Goal: Task Accomplishment & Management: Manage account settings

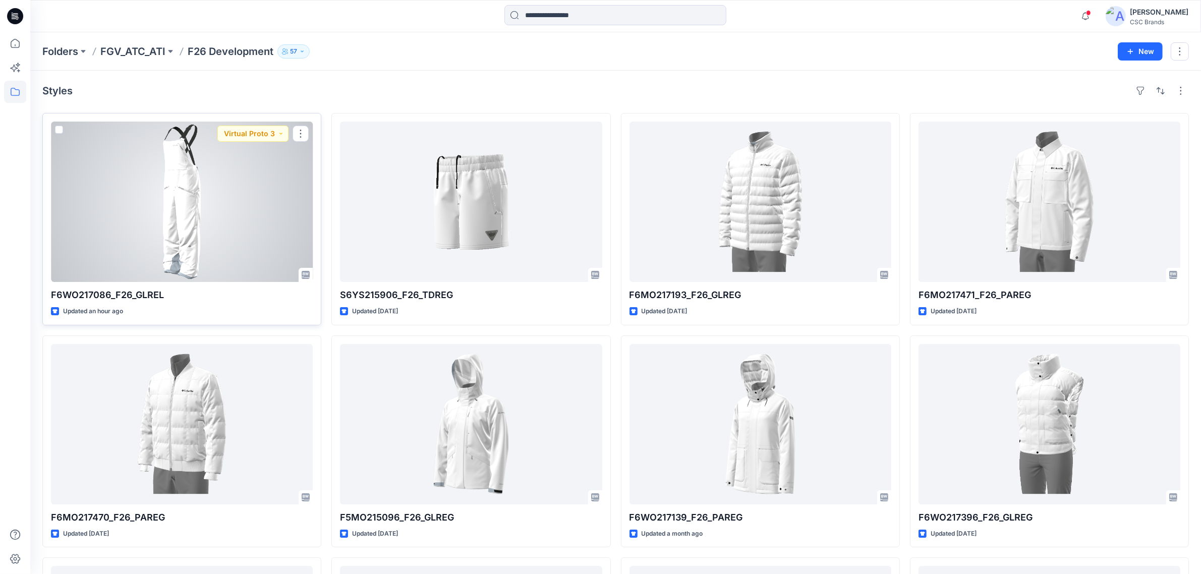
click at [170, 228] on div at bounding box center [182, 202] width 262 height 160
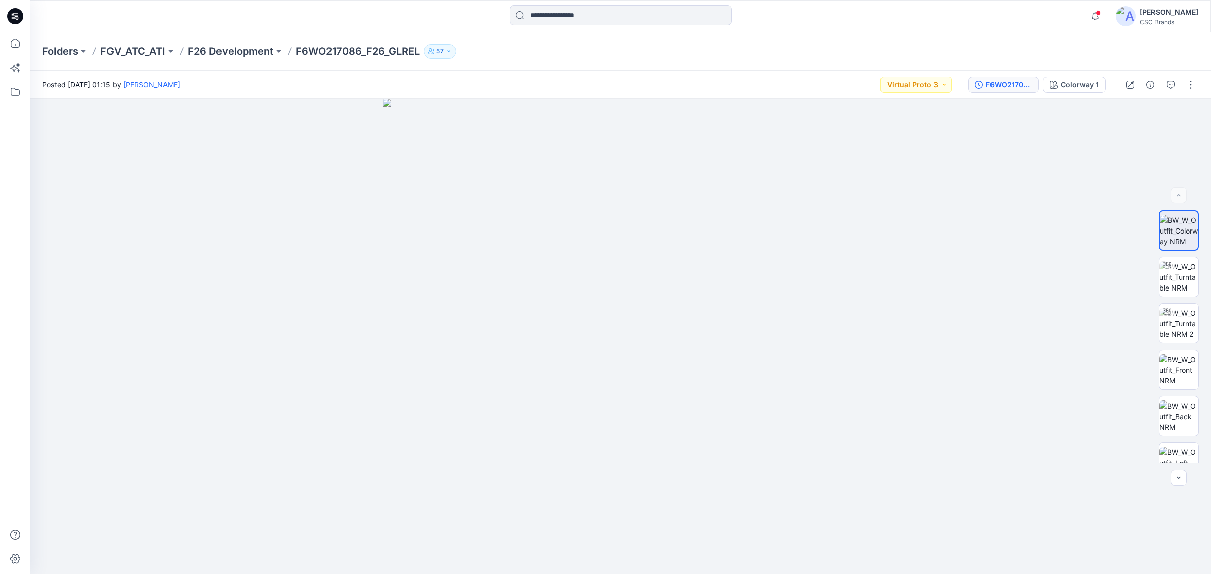
click at [1010, 81] on div "F6WO217086_F26_GLREL_VP3" at bounding box center [1009, 84] width 46 height 11
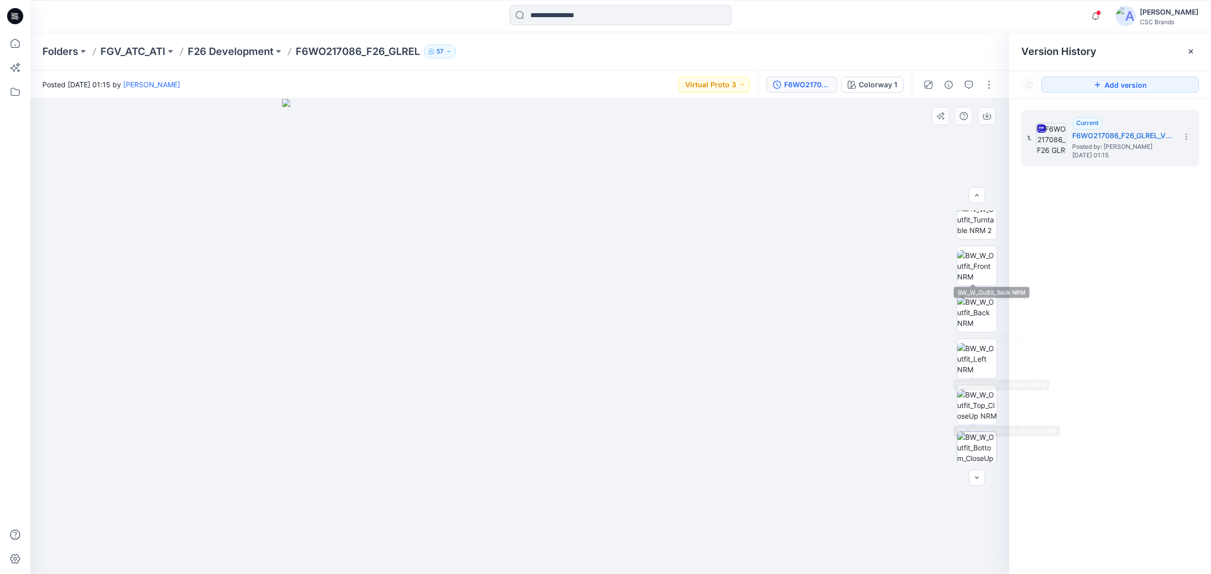
scroll to position [159, 0]
click at [560, 66] on div "Folders FGV_ATC_ATI F26 Development F6WO217086_F26_GLREL 57" at bounding box center [620, 51] width 1180 height 38
click at [736, 83] on button "Virtual Proto 3" at bounding box center [713, 85] width 71 height 16
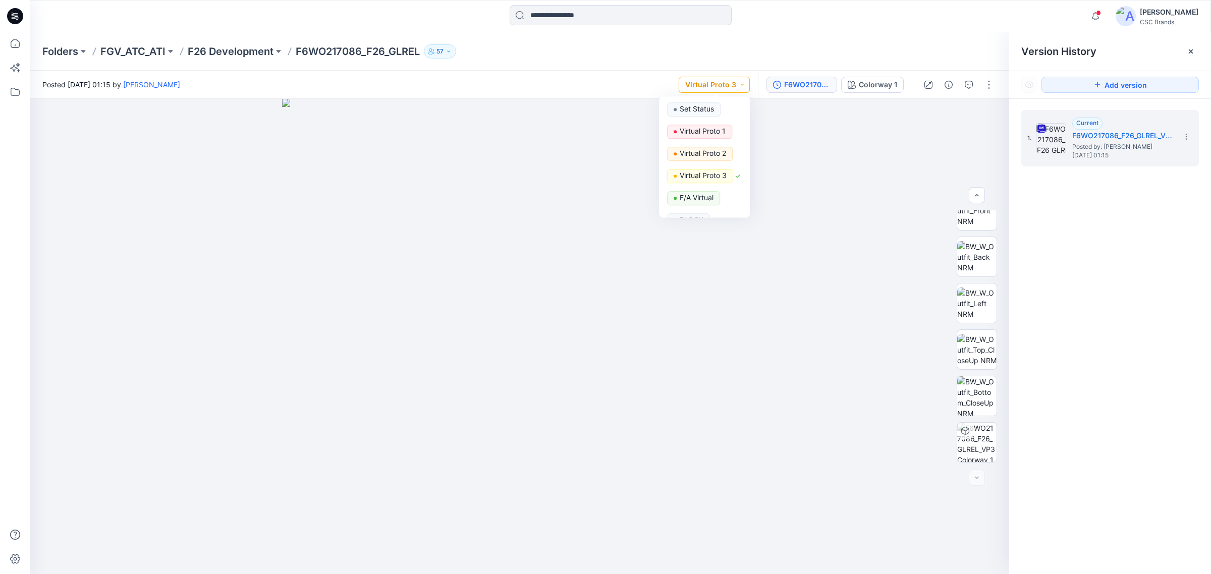
click at [738, 83] on button "Virtual Proto 3" at bounding box center [713, 85] width 71 height 16
click at [812, 52] on div "Folders FGV_ATC_ATI F26 Development F6WO217086_F26_GLREL 57" at bounding box center [580, 51] width 1077 height 14
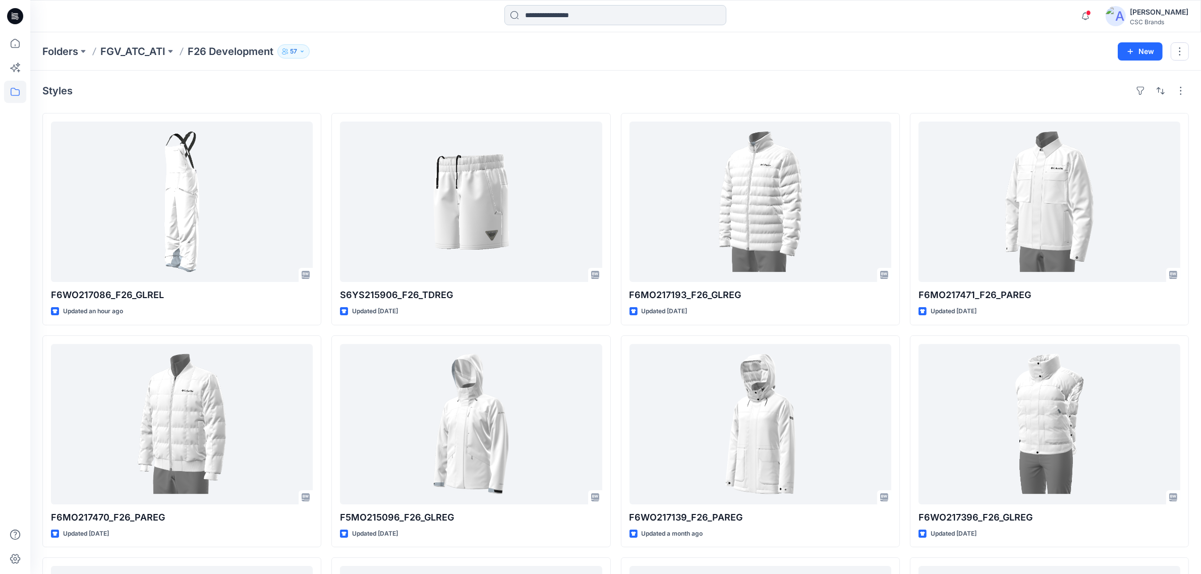
click at [579, 14] on input at bounding box center [615, 15] width 222 height 20
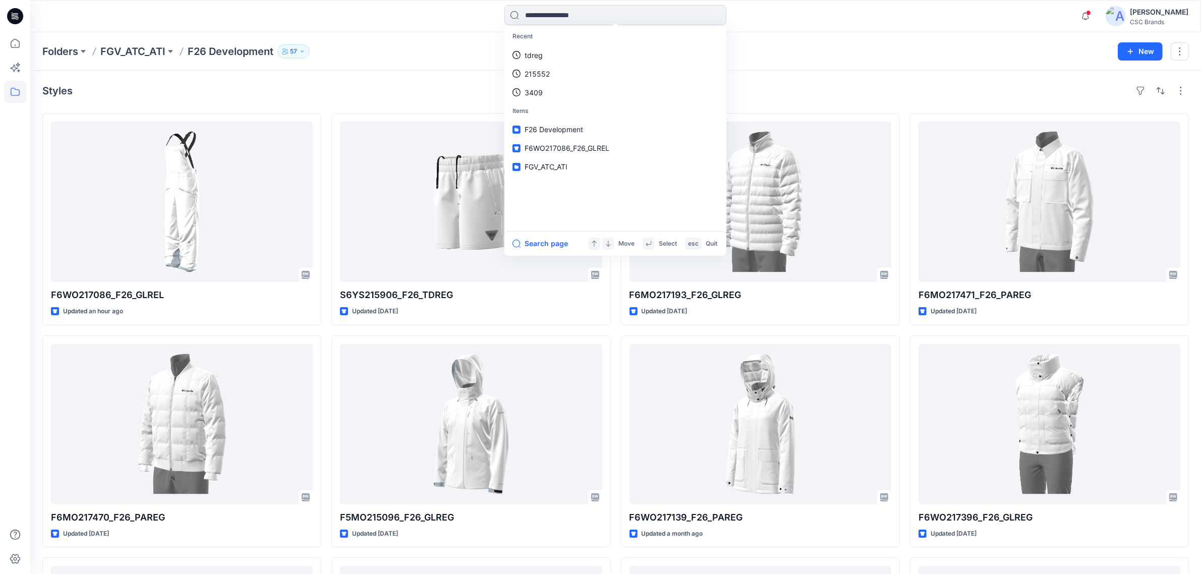
click at [629, 17] on input at bounding box center [615, 15] width 222 height 20
type input "******"
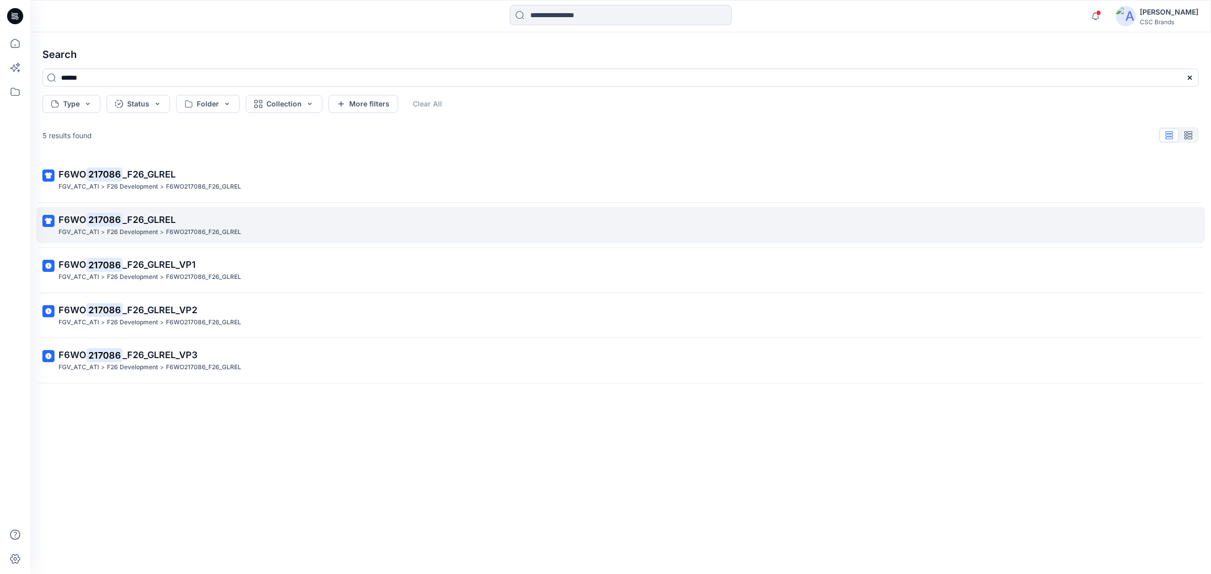
click at [104, 216] on mark "217086" at bounding box center [104, 219] width 36 height 14
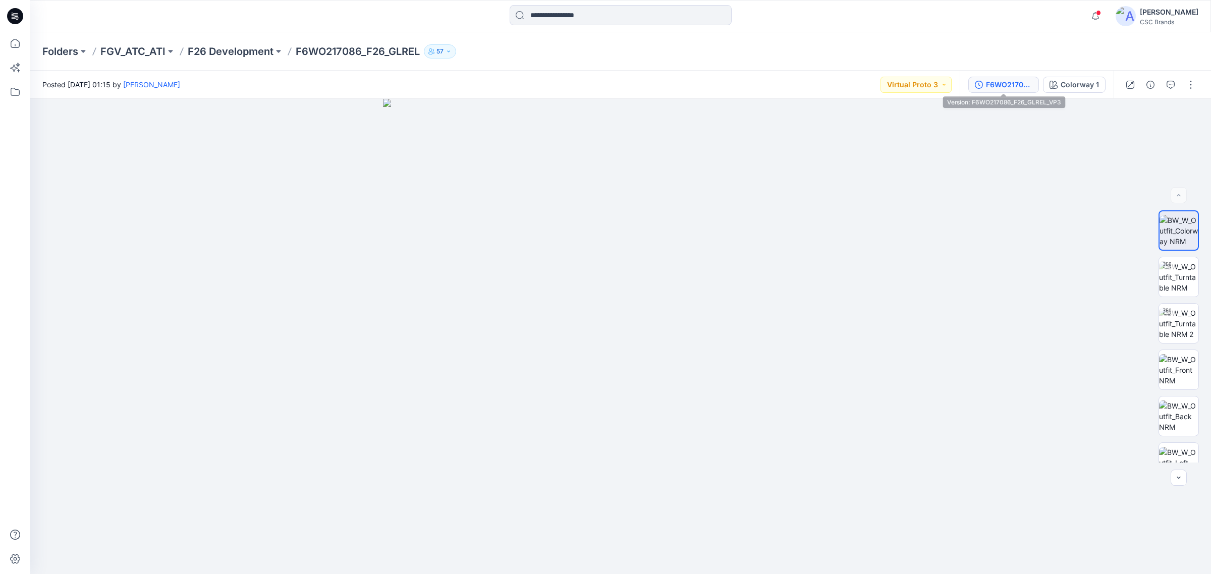
click at [999, 78] on button "F6WO217086_F26_GLREL_VP3" at bounding box center [1003, 85] width 71 height 16
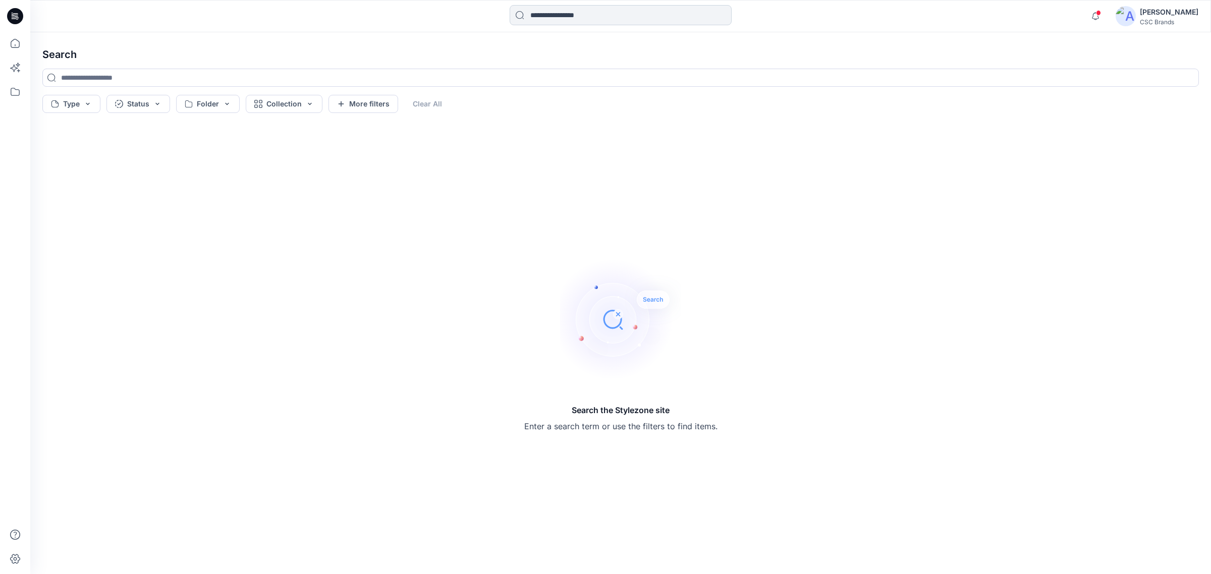
click at [591, 13] on input at bounding box center [620, 15] width 222 height 20
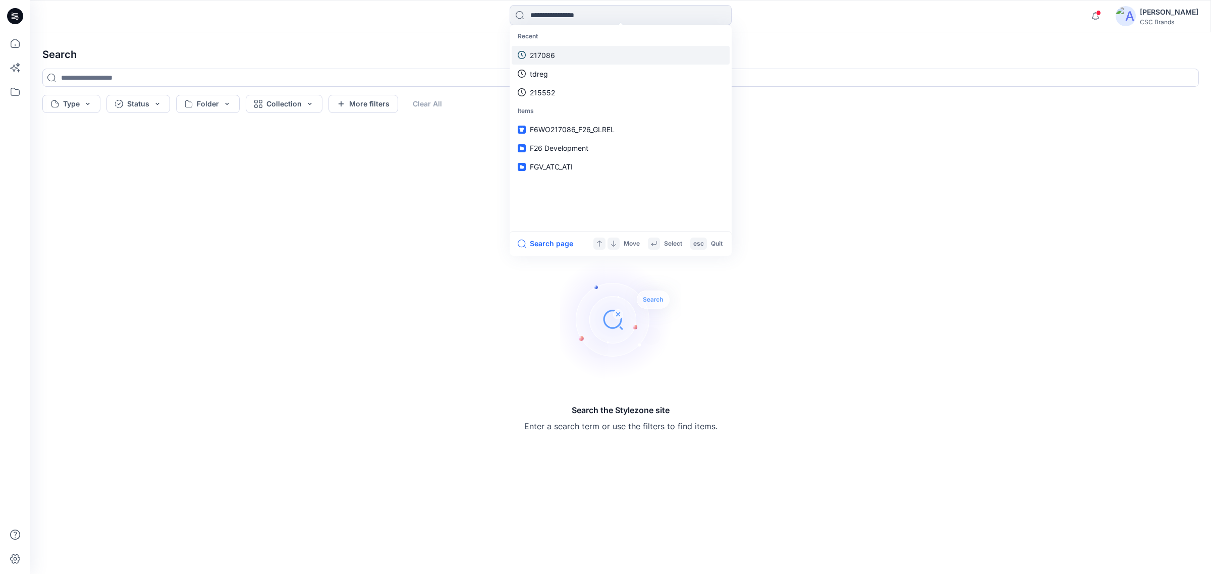
click at [544, 56] on p "217086" at bounding box center [542, 55] width 25 height 11
type input "******"
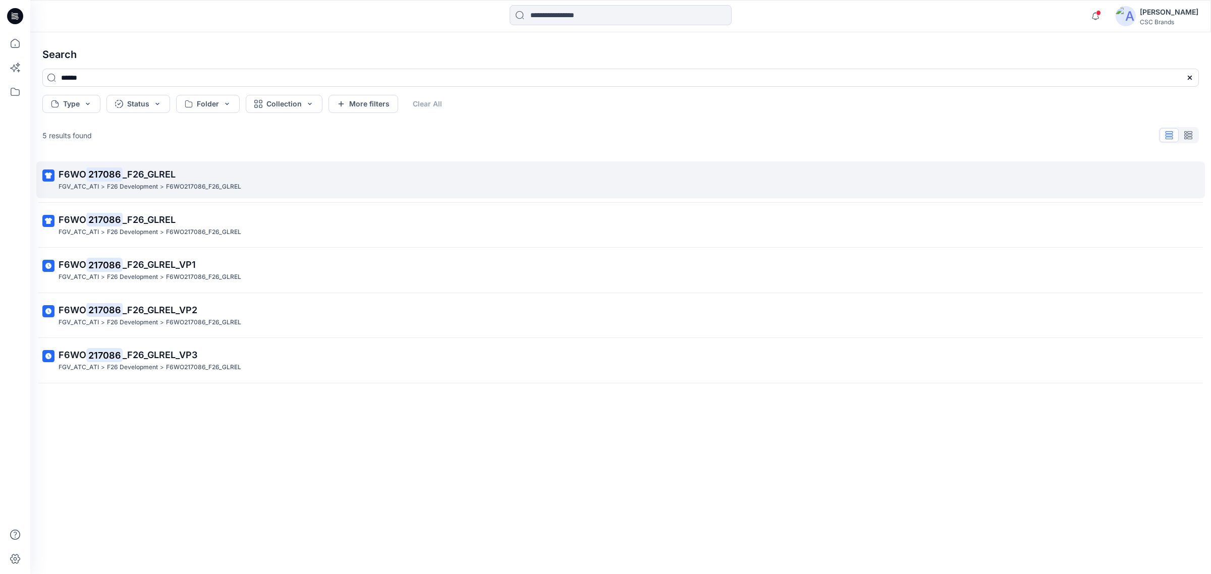
click at [152, 175] on span "_F26_GLREL" at bounding box center [149, 174] width 53 height 11
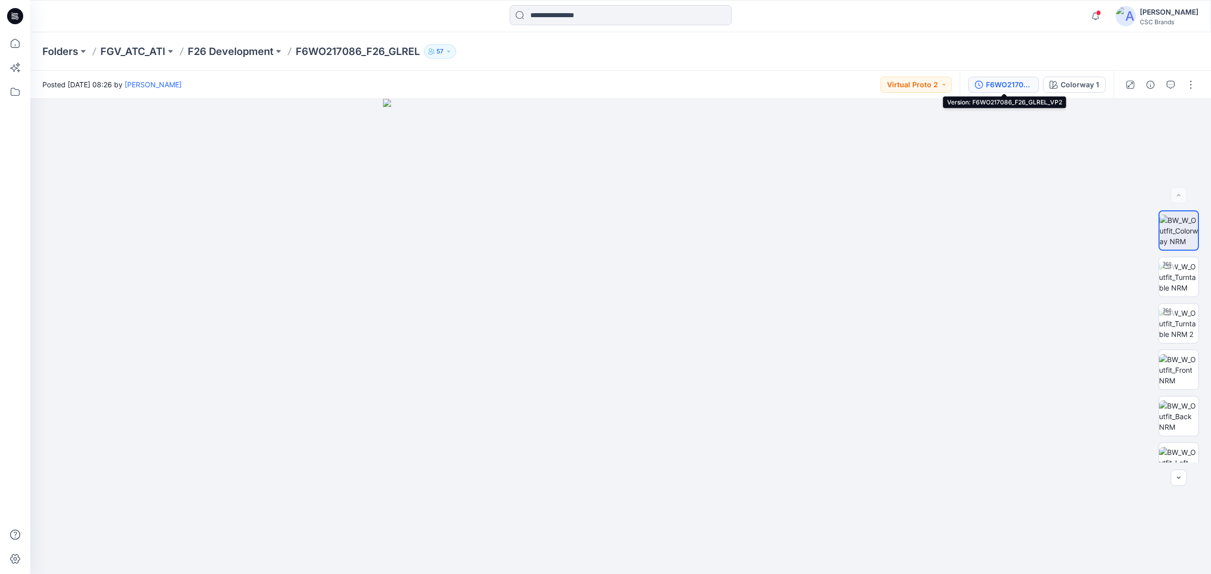
click at [1010, 86] on div "F6WO217086_F26_GLREL_VP2" at bounding box center [1009, 84] width 46 height 11
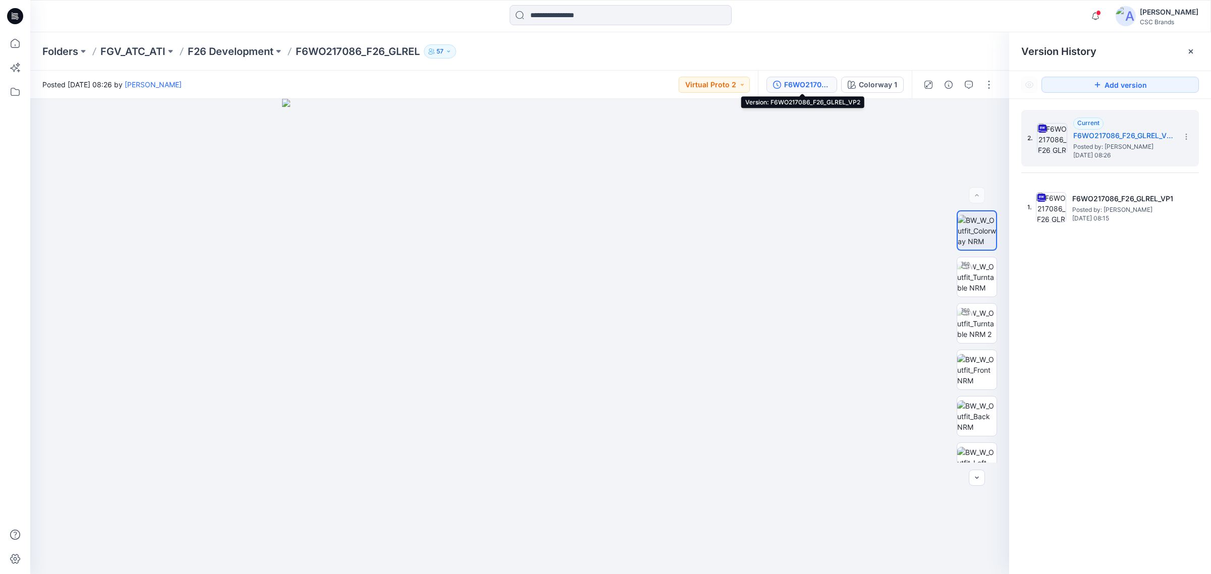
click at [529, 57] on div "Folders FGV_ATC_ATI F26 Development F6WO217086_F26_GLREL 57" at bounding box center [580, 51] width 1077 height 14
click at [261, 56] on p "F26 Development" at bounding box center [231, 51] width 86 height 14
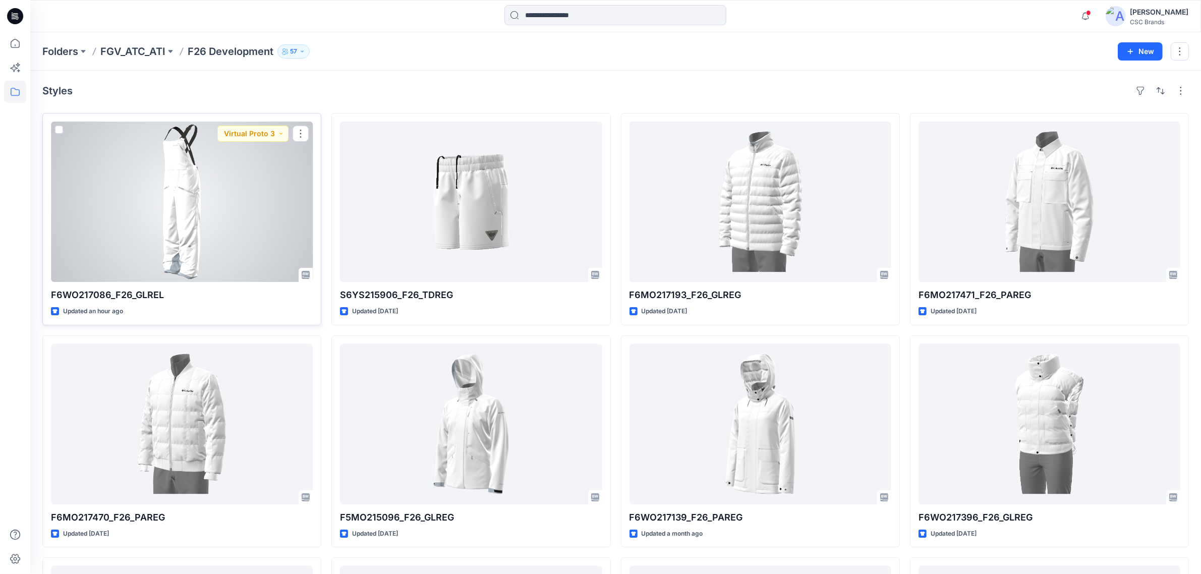
click at [192, 213] on div at bounding box center [182, 202] width 262 height 160
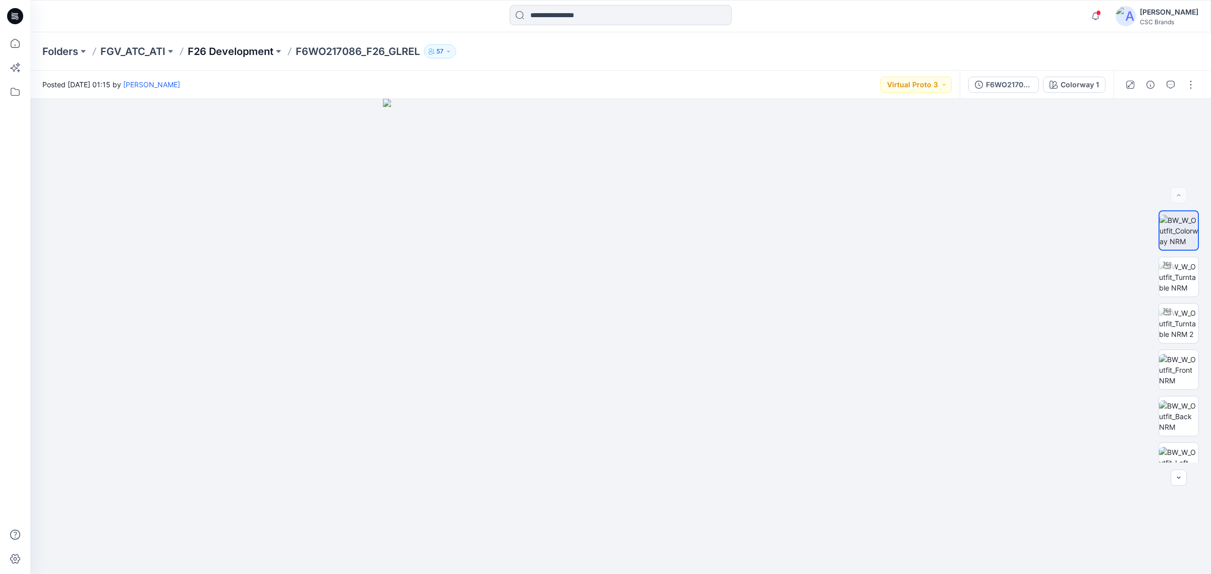
click at [243, 49] on p "F26 Development" at bounding box center [231, 51] width 86 height 14
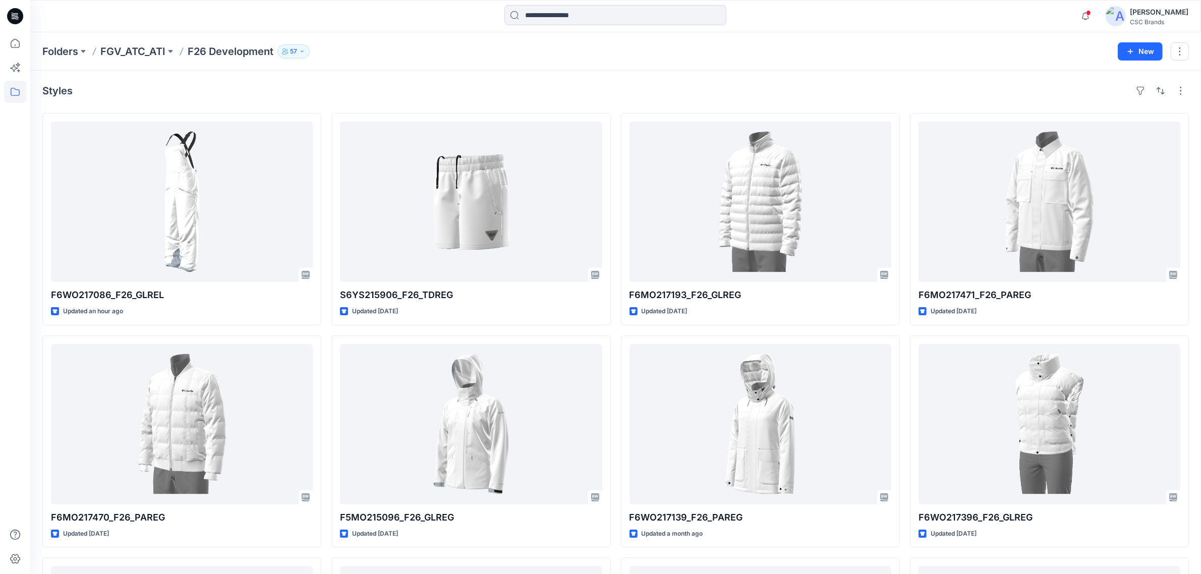
click at [402, 32] on div "Notifications Your style F6WO217086_F26_GLREL is ready 1 hours ago Your style S…" at bounding box center [615, 16] width 1171 height 32
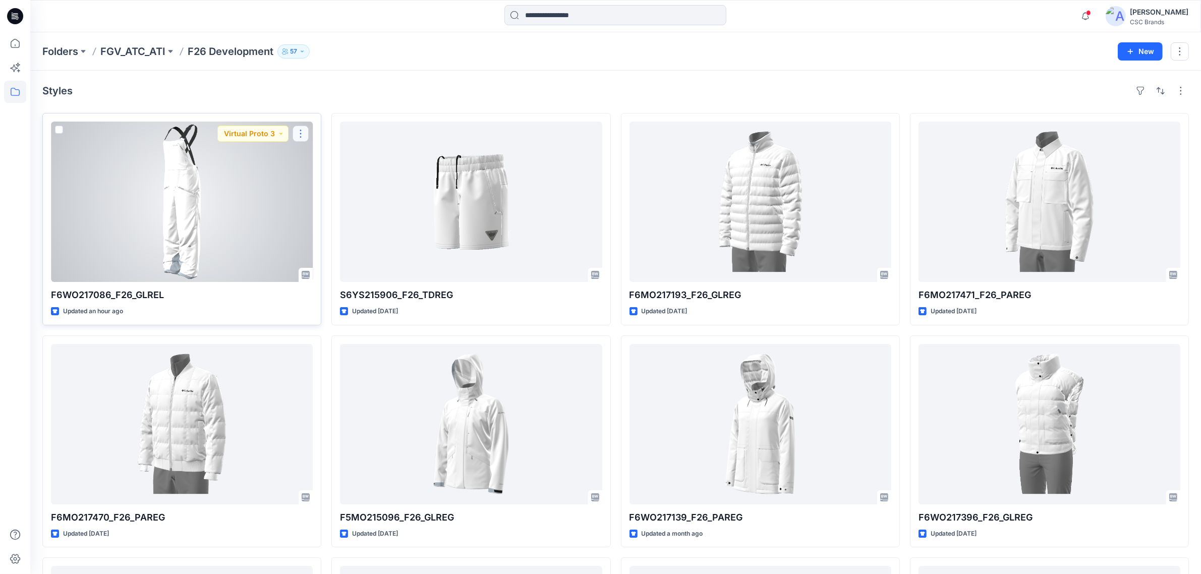
click at [301, 132] on button "button" at bounding box center [301, 134] width 16 height 16
click at [230, 258] on div at bounding box center [182, 202] width 262 height 160
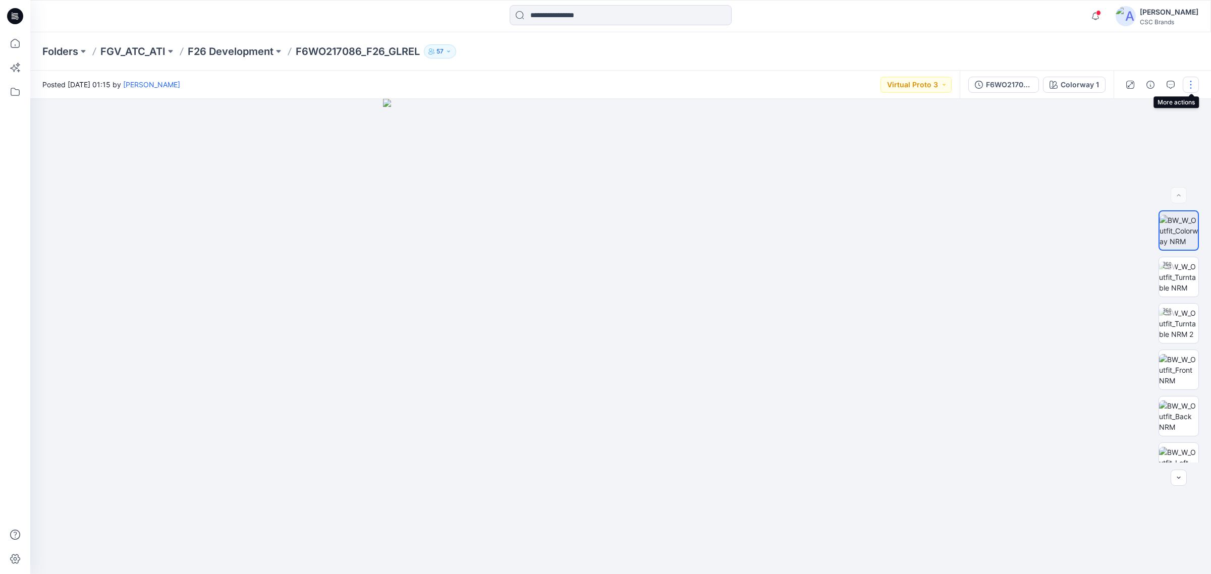
click at [1188, 83] on button "button" at bounding box center [1190, 85] width 16 height 16
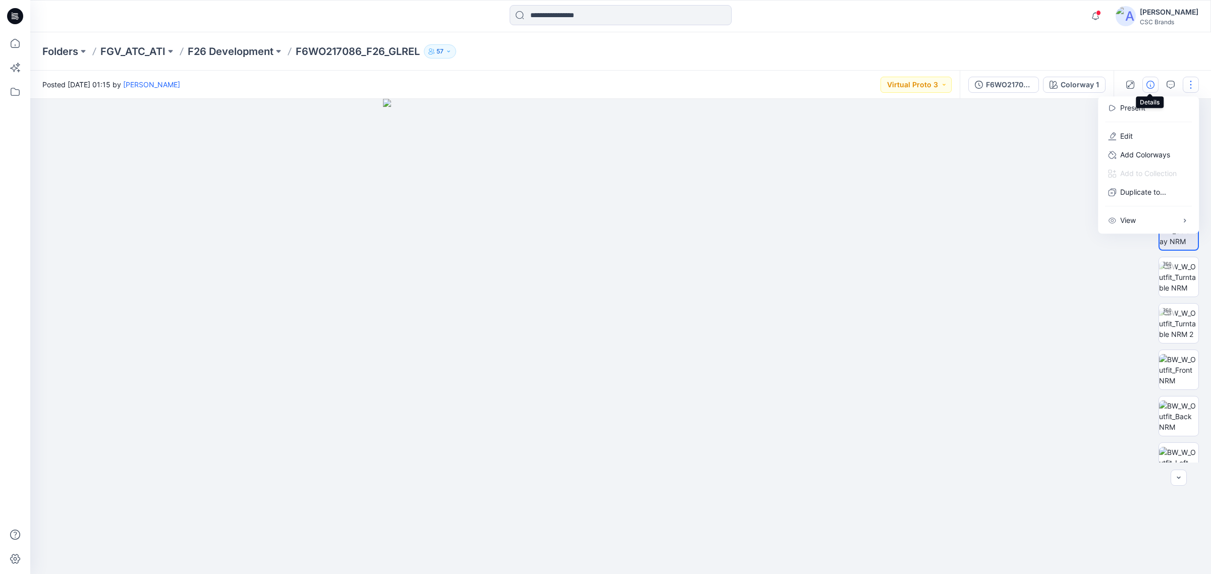
click at [1144, 84] on button "button" at bounding box center [1150, 85] width 16 height 16
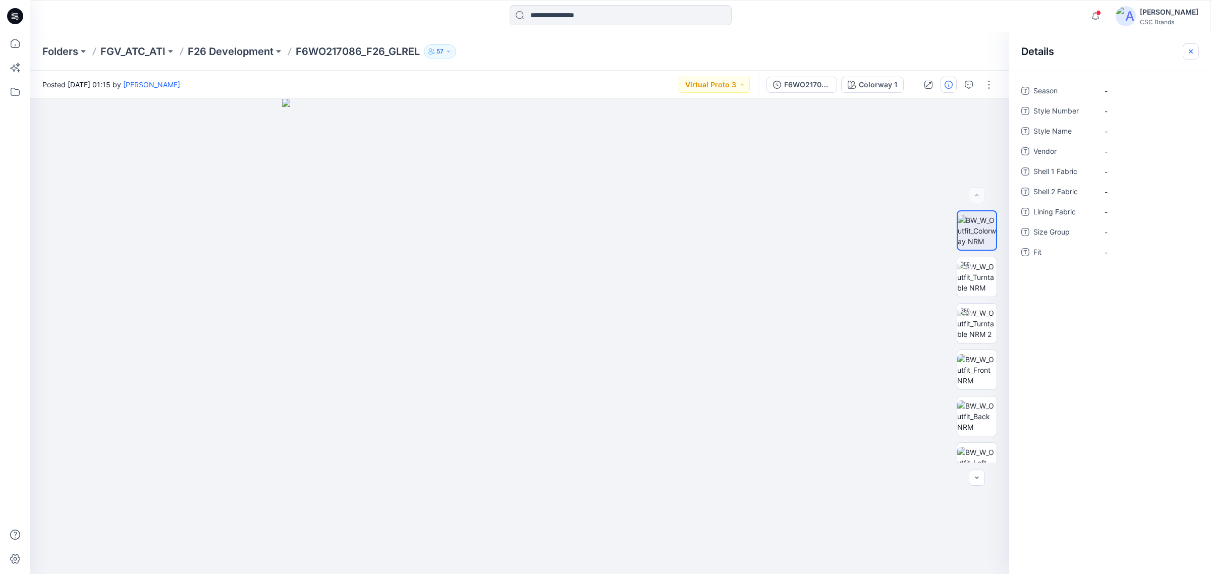
click at [1188, 49] on icon "button" at bounding box center [1190, 51] width 8 height 8
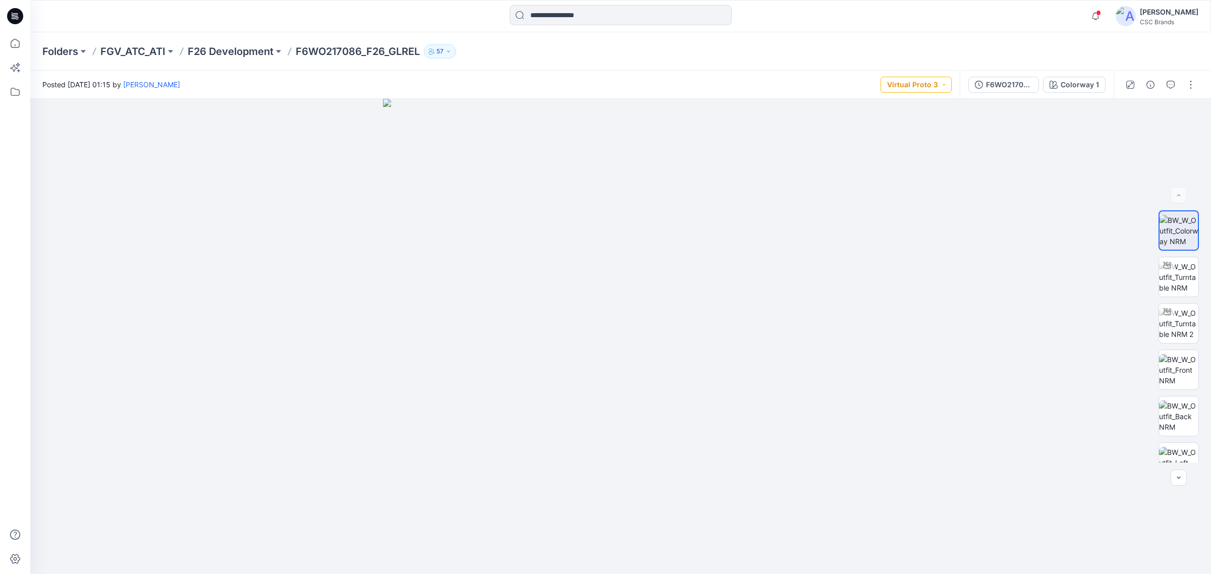
click at [927, 84] on button "Virtual Proto 3" at bounding box center [915, 85] width 71 height 16
click at [941, 89] on button "Virtual Proto 3" at bounding box center [915, 85] width 71 height 16
drag, startPoint x: 1020, startPoint y: 48, endPoint x: 1007, endPoint y: 84, distance: 38.1
click at [1022, 48] on div "Folders FGV_ATC_ATI F26 Development F6WO217086_F26_GLREL 57" at bounding box center [580, 51] width 1077 height 14
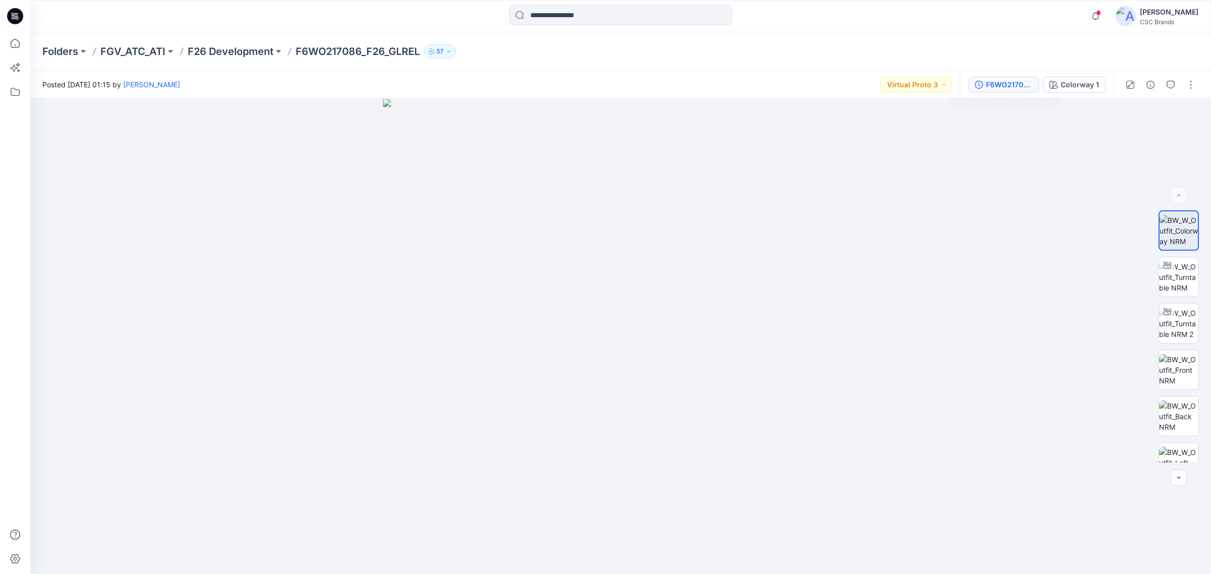
click at [1007, 84] on div "F6WO217086_F26_GLREL_VP3" at bounding box center [1009, 84] width 46 height 11
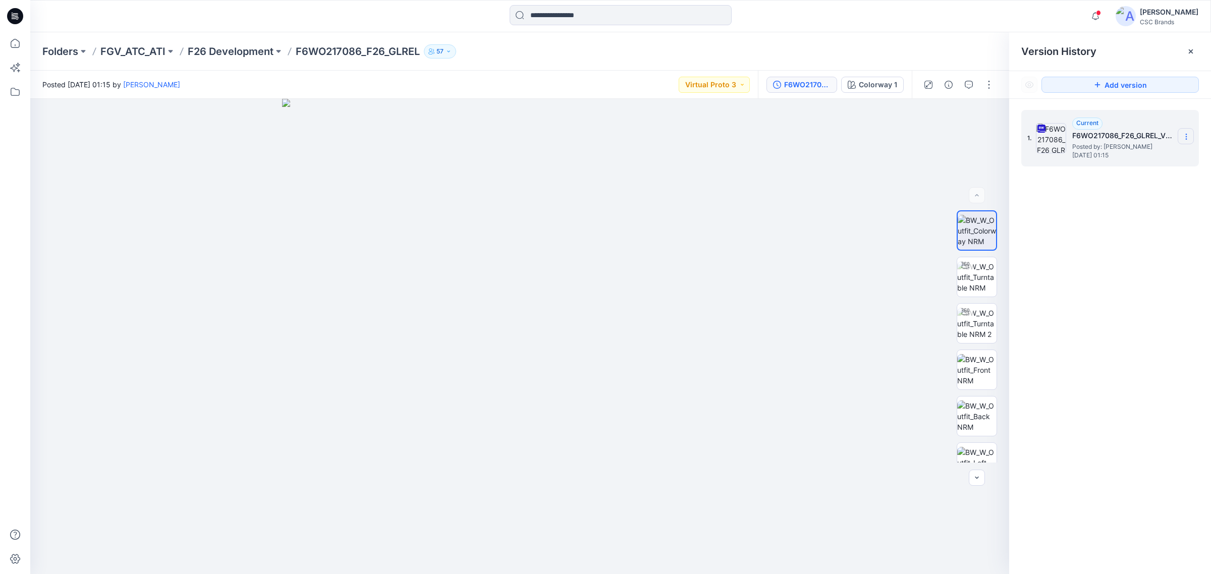
click at [1188, 135] on icon at bounding box center [1186, 137] width 8 height 8
click at [952, 52] on div "Folders FGV_ATC_ATI F26 Development F6WO217086_F26_GLREL 57" at bounding box center [580, 51] width 1077 height 14
click at [1197, 54] on div at bounding box center [1190, 51] width 16 height 16
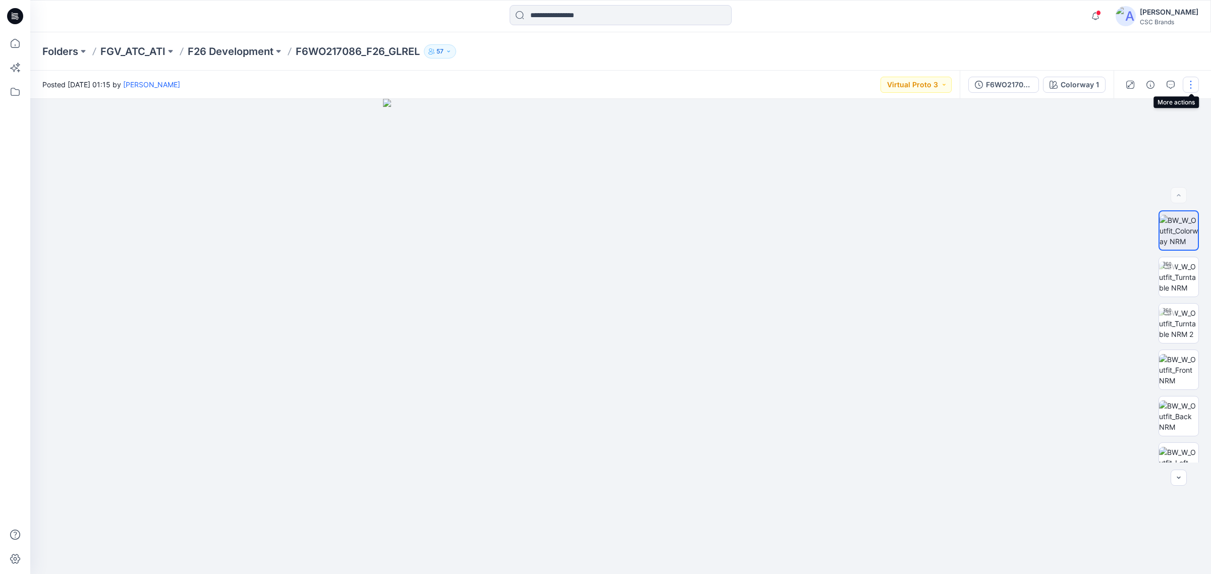
click at [1187, 84] on button "button" at bounding box center [1190, 85] width 16 height 16
click at [1147, 139] on button "Edit" at bounding box center [1148, 136] width 93 height 19
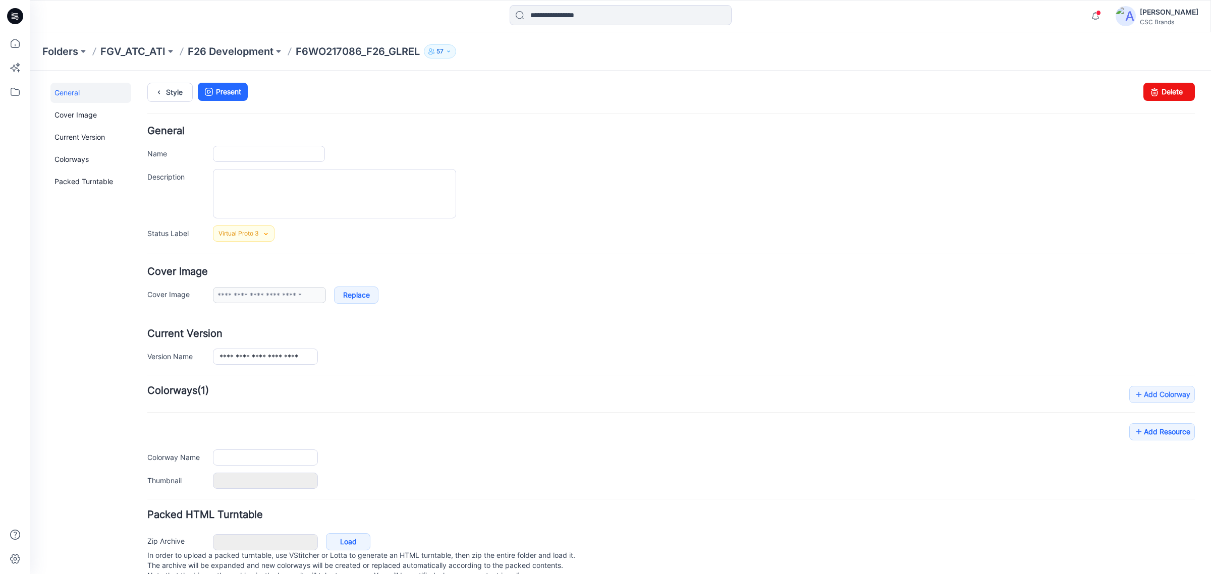
type input "**********"
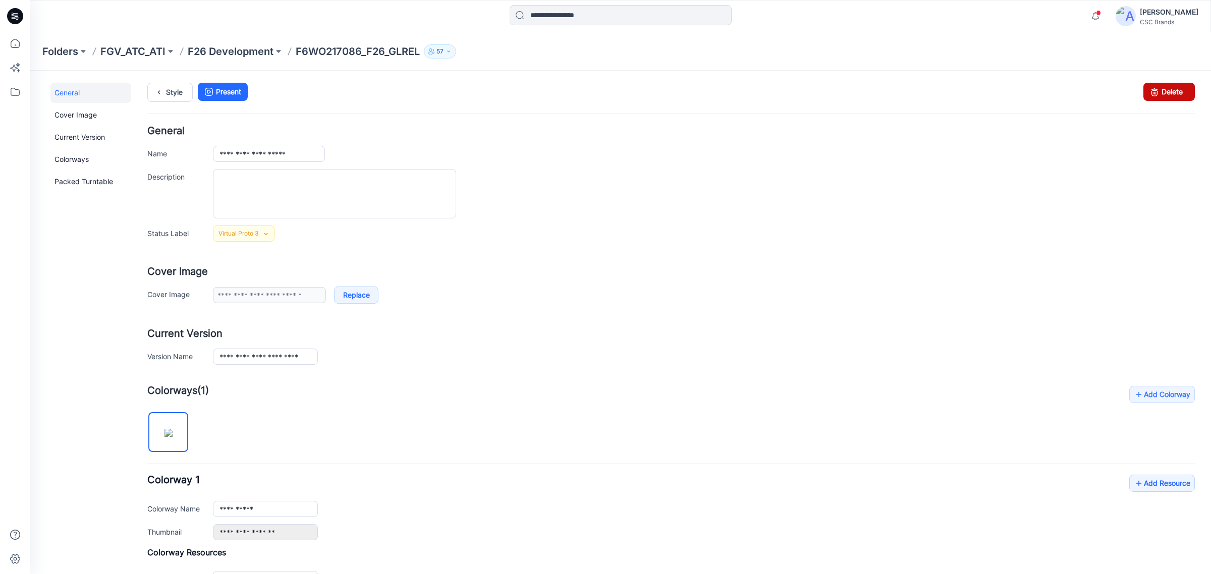
click at [1150, 94] on icon at bounding box center [1154, 92] width 14 height 18
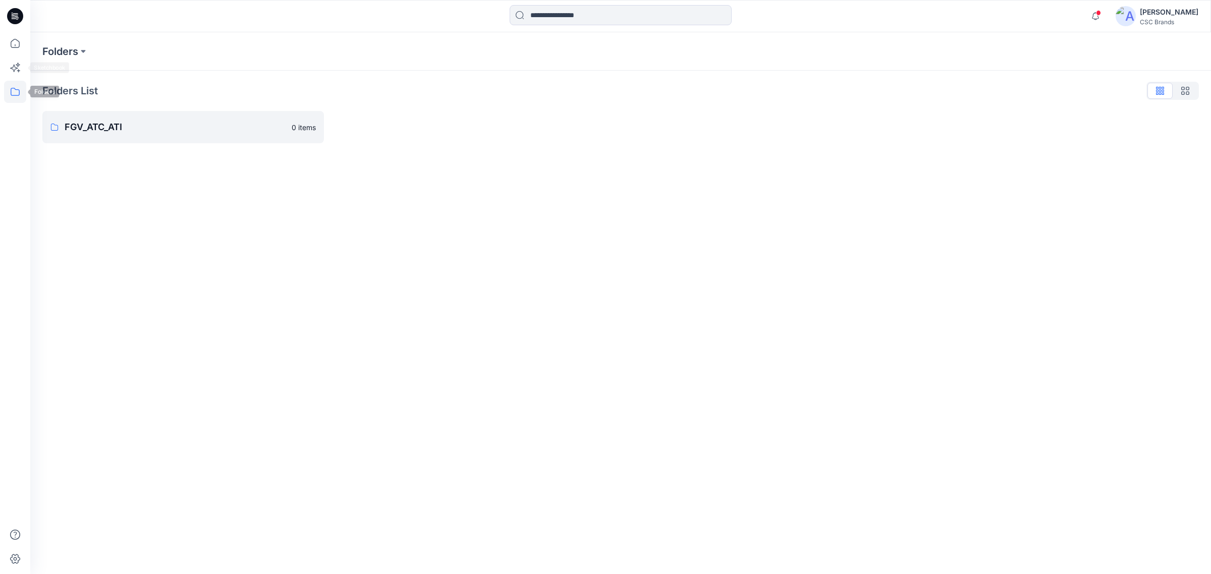
click at [19, 89] on icon at bounding box center [15, 92] width 22 height 22
click at [45, 82] on icon "button" at bounding box center [48, 79] width 8 height 8
click at [64, 102] on div at bounding box center [95, 99] width 115 height 20
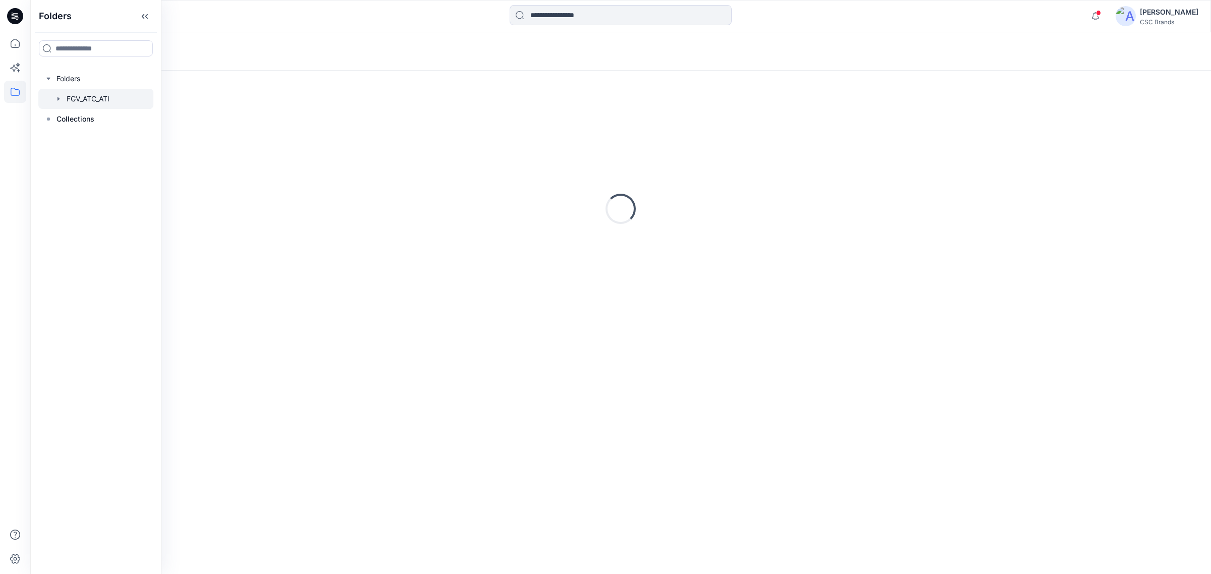
drag, startPoint x: 59, startPoint y: 102, endPoint x: 79, endPoint y: 137, distance: 40.2
click at [60, 103] on div "FGV_ATC_ATI" at bounding box center [100, 99] width 105 height 20
click at [61, 99] on icon "button" at bounding box center [58, 99] width 8 height 8
click at [82, 135] on p "F26 Development" at bounding box center [107, 139] width 60 height 12
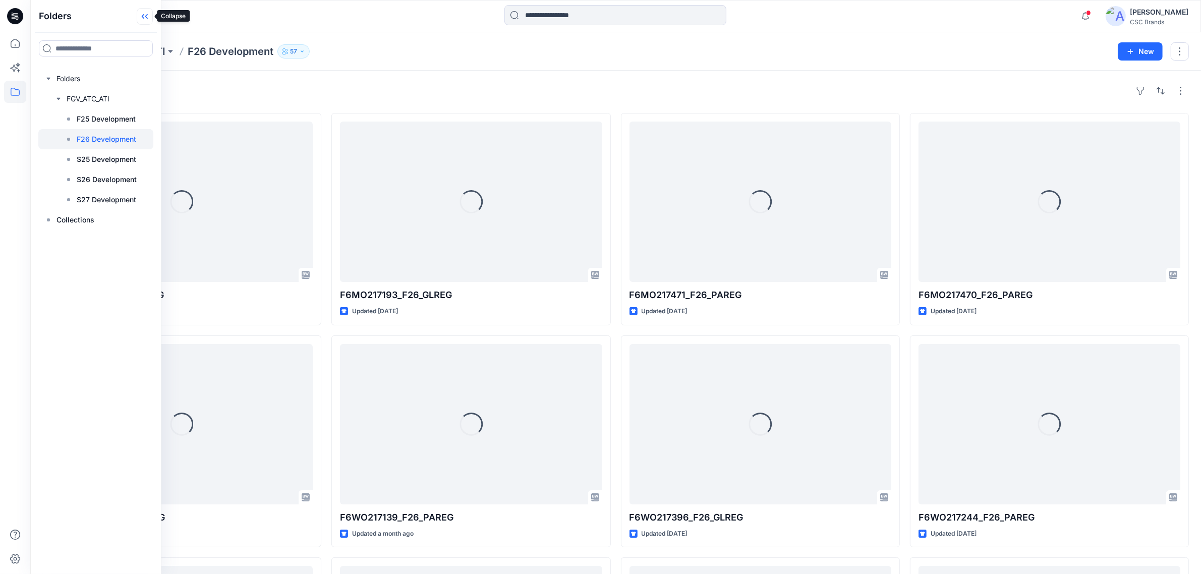
click at [147, 22] on icon at bounding box center [145, 16] width 16 height 17
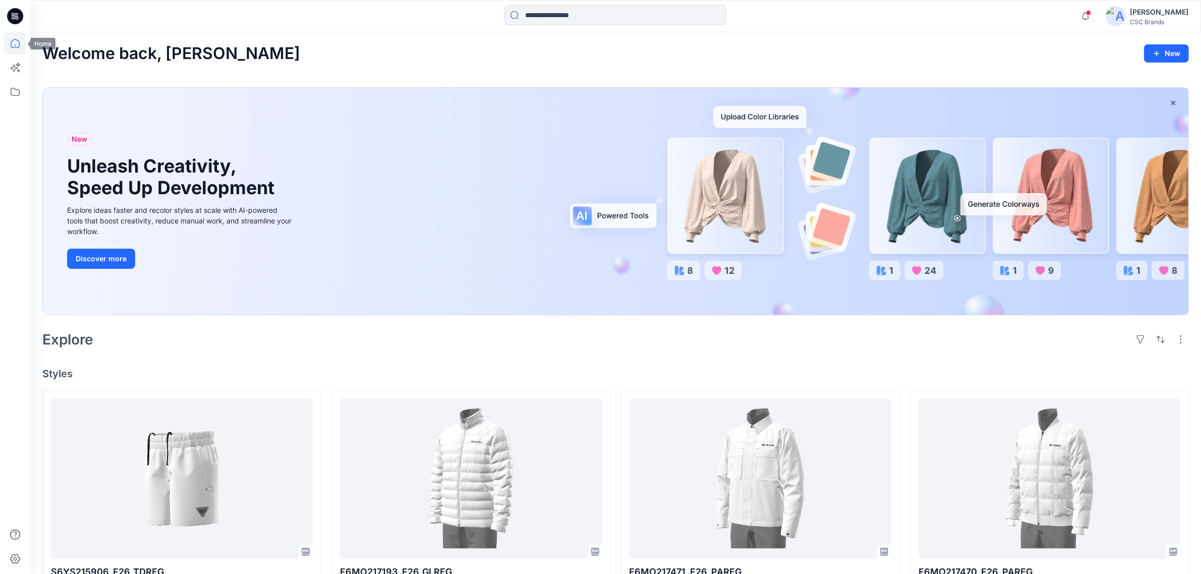
click at [12, 44] on icon at bounding box center [15, 43] width 22 height 22
click at [14, 92] on icon at bounding box center [15, 92] width 22 height 22
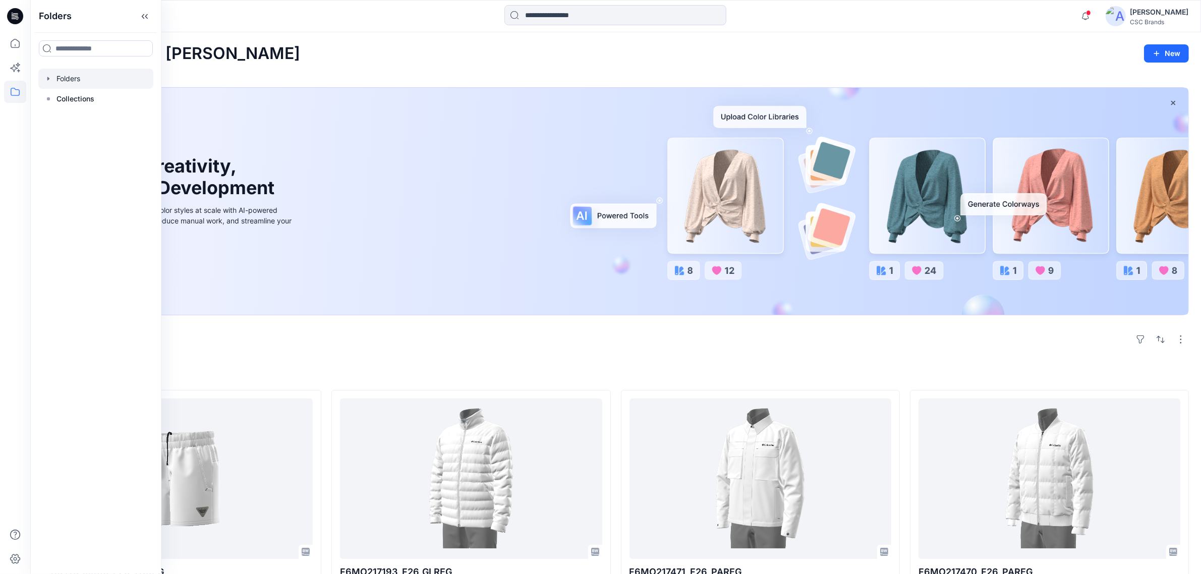
click at [48, 77] on icon "button" at bounding box center [48, 79] width 2 height 4
click at [56, 97] on icon "button" at bounding box center [58, 99] width 8 height 8
click at [104, 142] on p "F26 Development" at bounding box center [107, 139] width 60 height 12
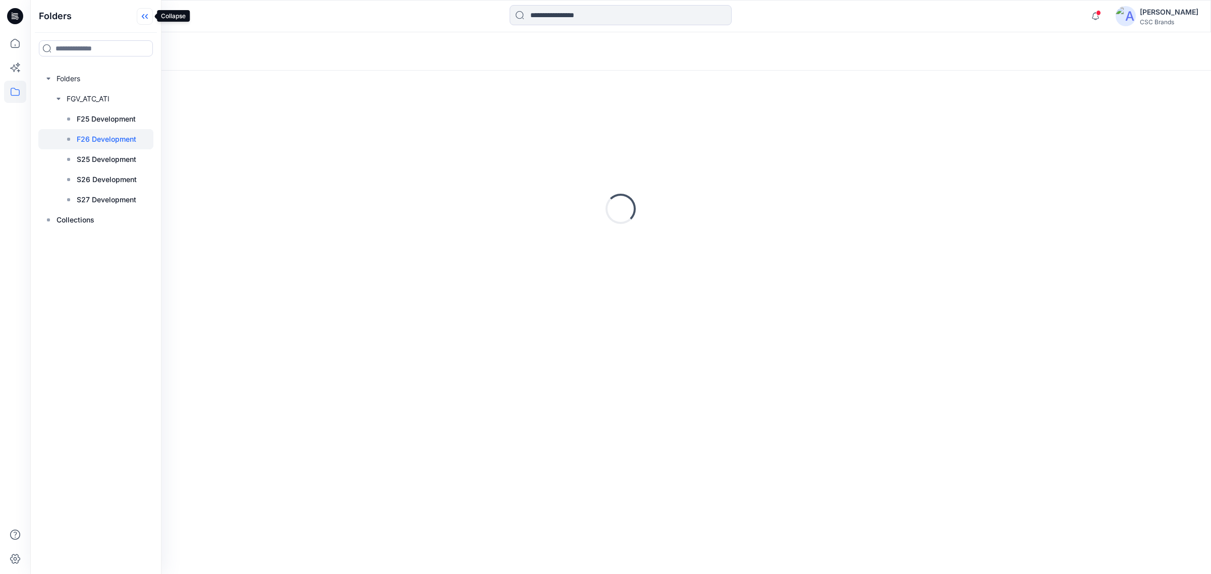
click at [144, 18] on icon at bounding box center [145, 16] width 16 height 17
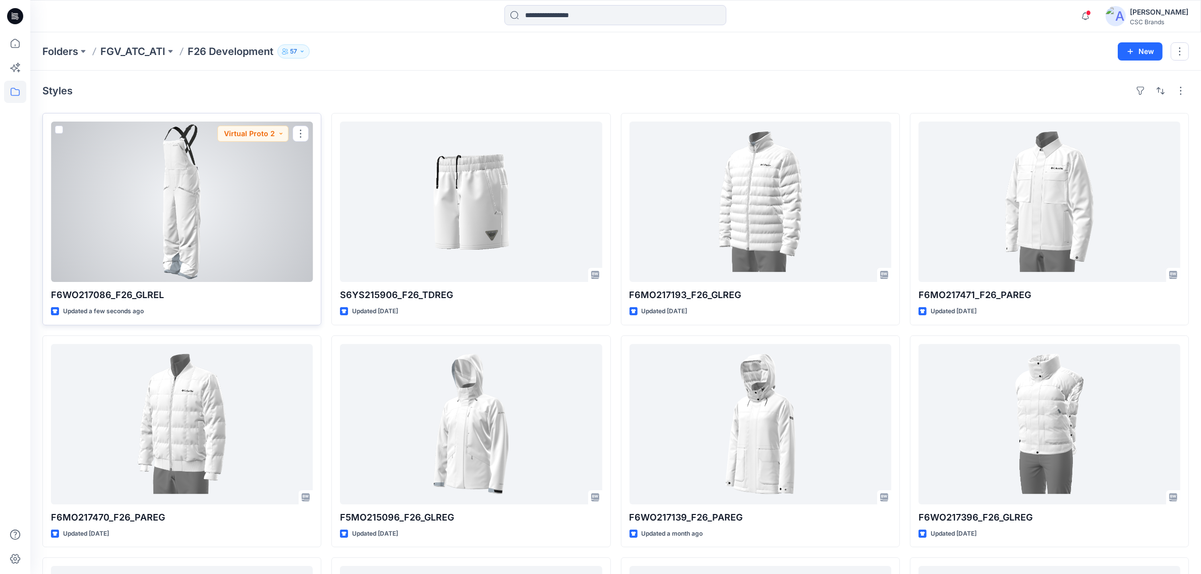
click at [201, 198] on div at bounding box center [182, 202] width 262 height 160
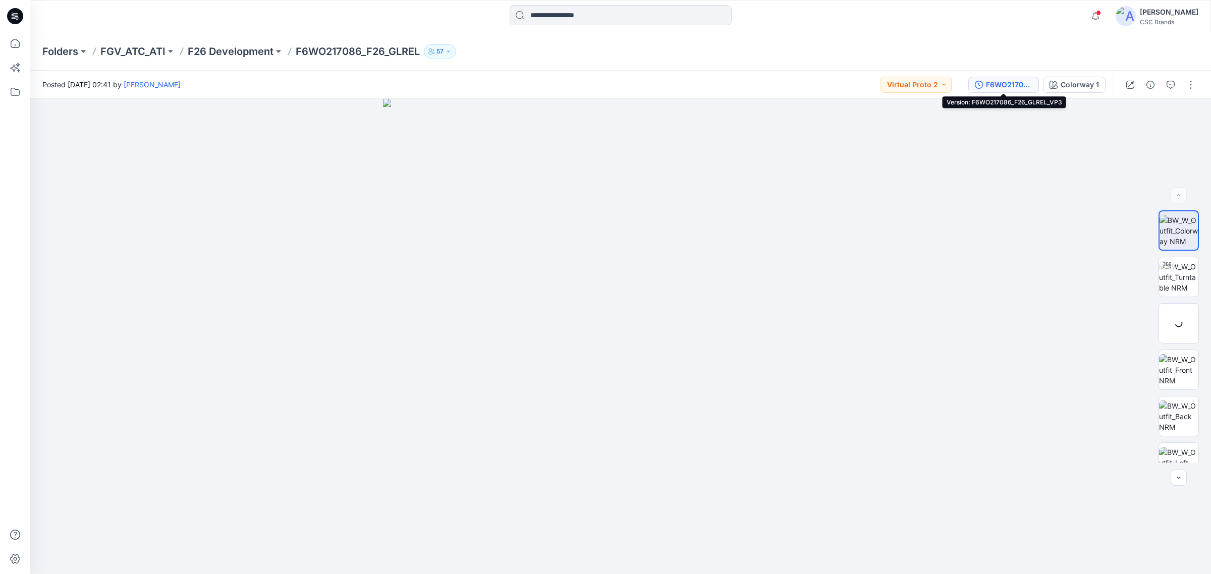
click at [1002, 84] on div "F6WO217086_F26_GLREL_VP3" at bounding box center [1009, 84] width 46 height 11
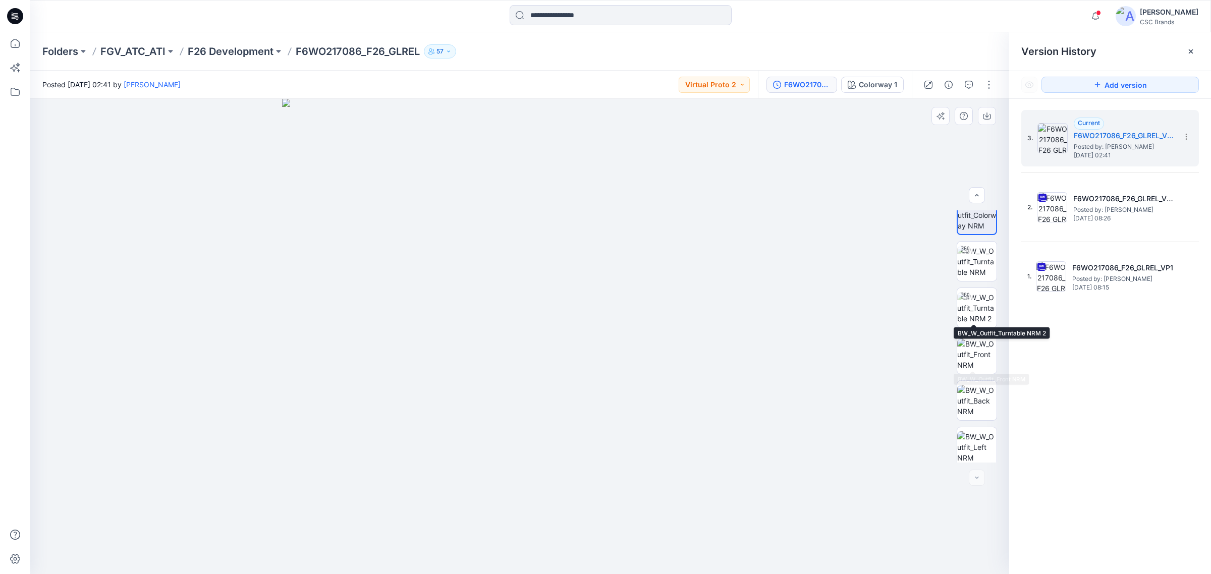
scroll to position [20, 0]
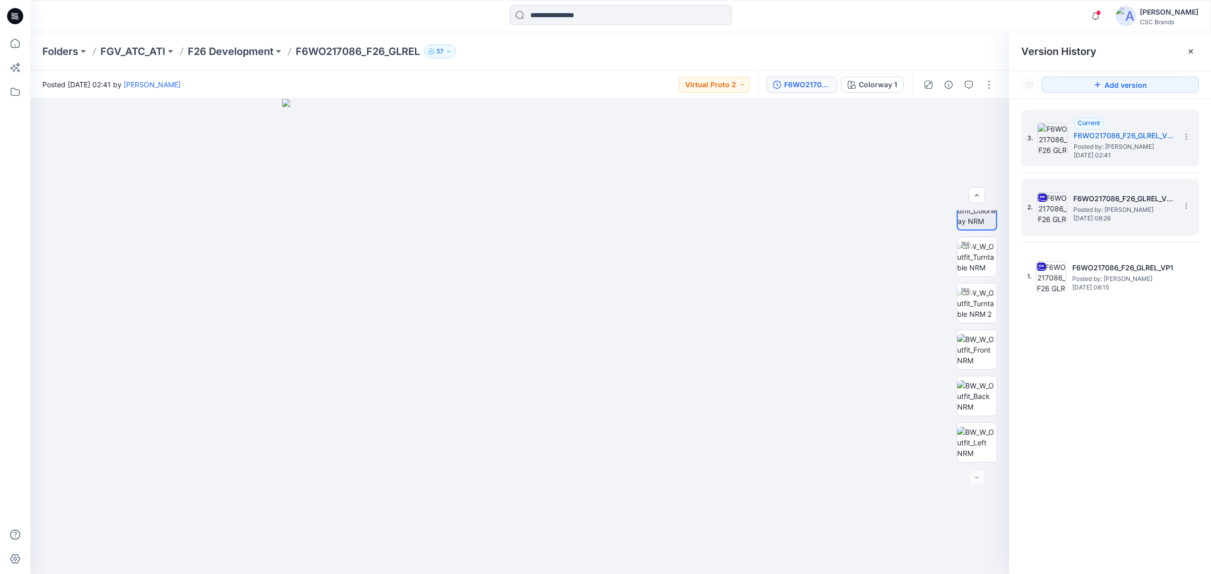
click at [1122, 209] on span "Posted by: [PERSON_NAME]" at bounding box center [1123, 210] width 101 height 10
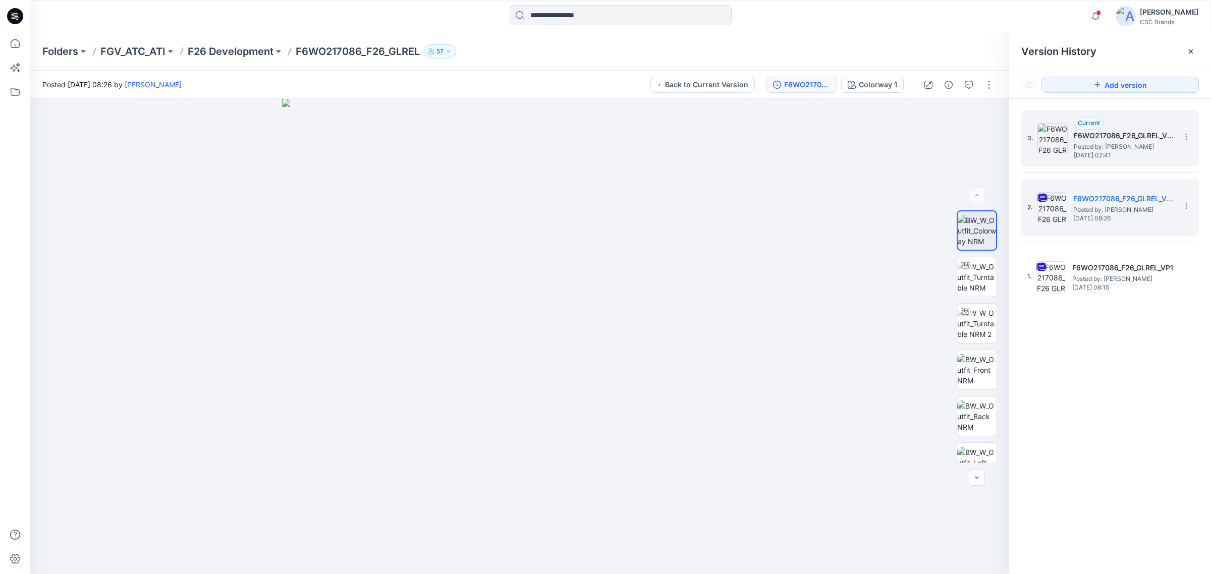
click at [1114, 137] on h5 "F6WO217086_F26_GLREL_VP3" at bounding box center [1123, 136] width 101 height 12
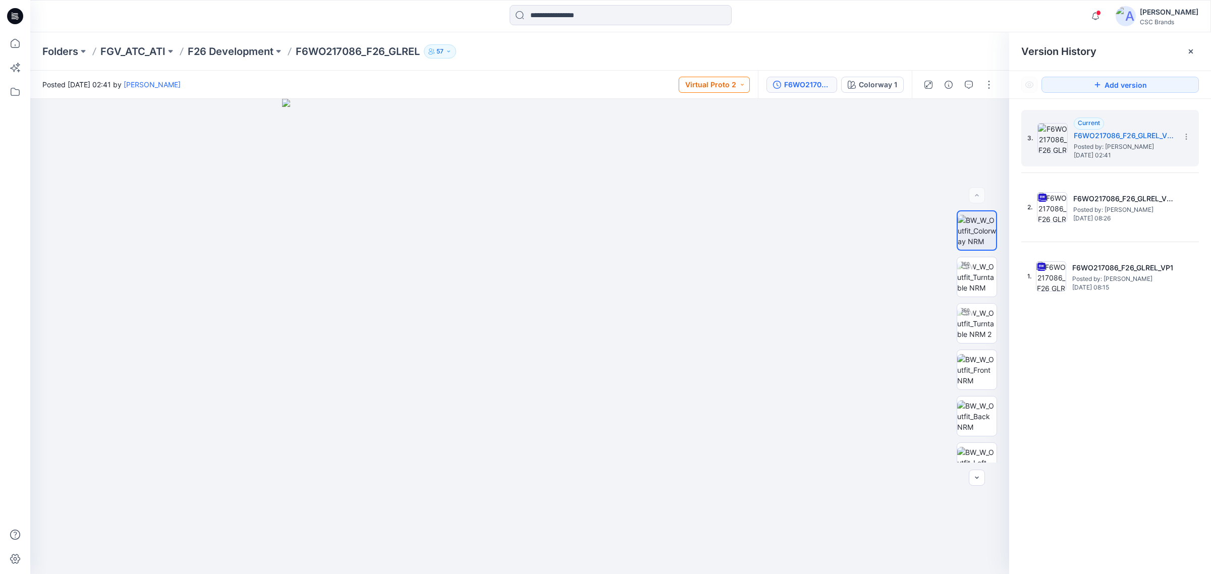
click at [738, 86] on button "Virtual Proto 2" at bounding box center [713, 85] width 71 height 16
click at [712, 179] on p "Virtual Proto 3" at bounding box center [702, 175] width 47 height 13
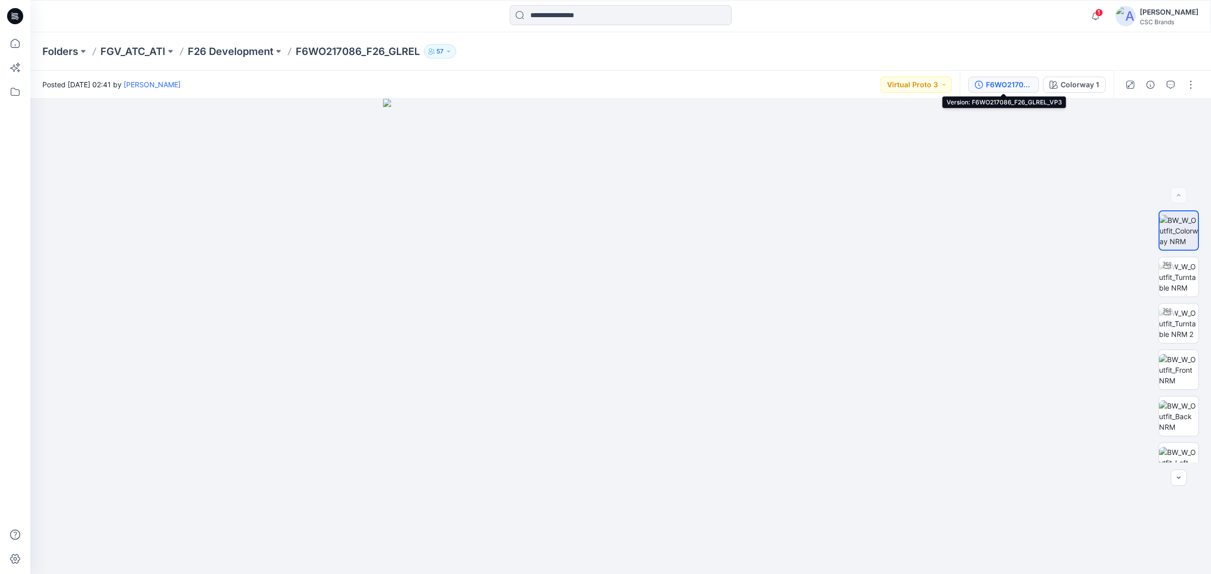
click at [987, 89] on div "F6WO217086_F26_GLREL_VP3" at bounding box center [1009, 84] width 46 height 11
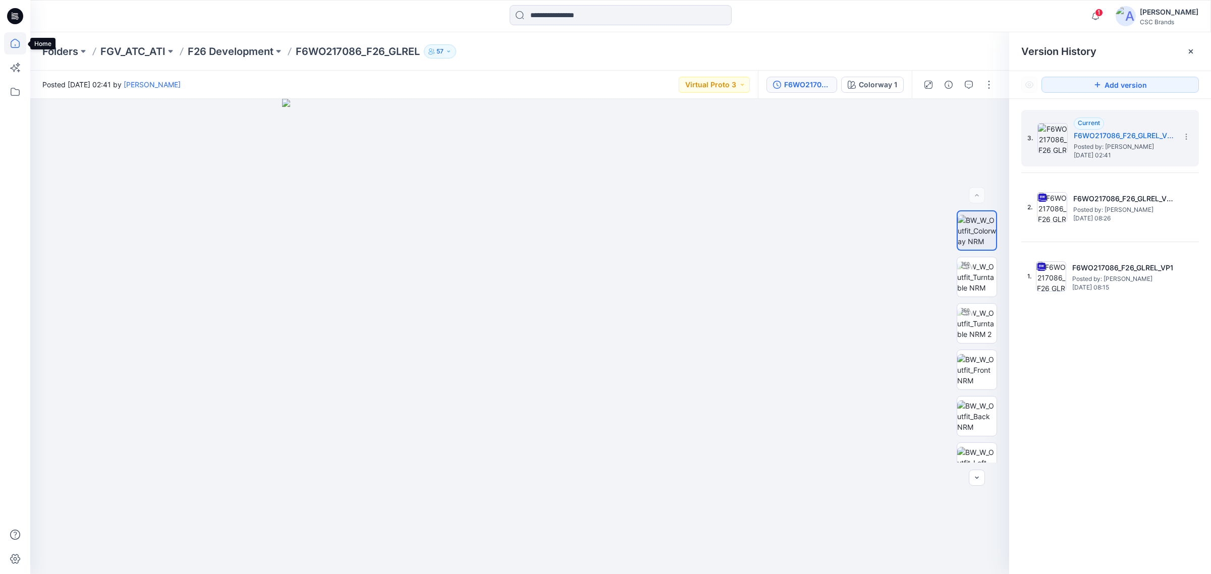
click at [11, 49] on icon at bounding box center [15, 43] width 22 height 22
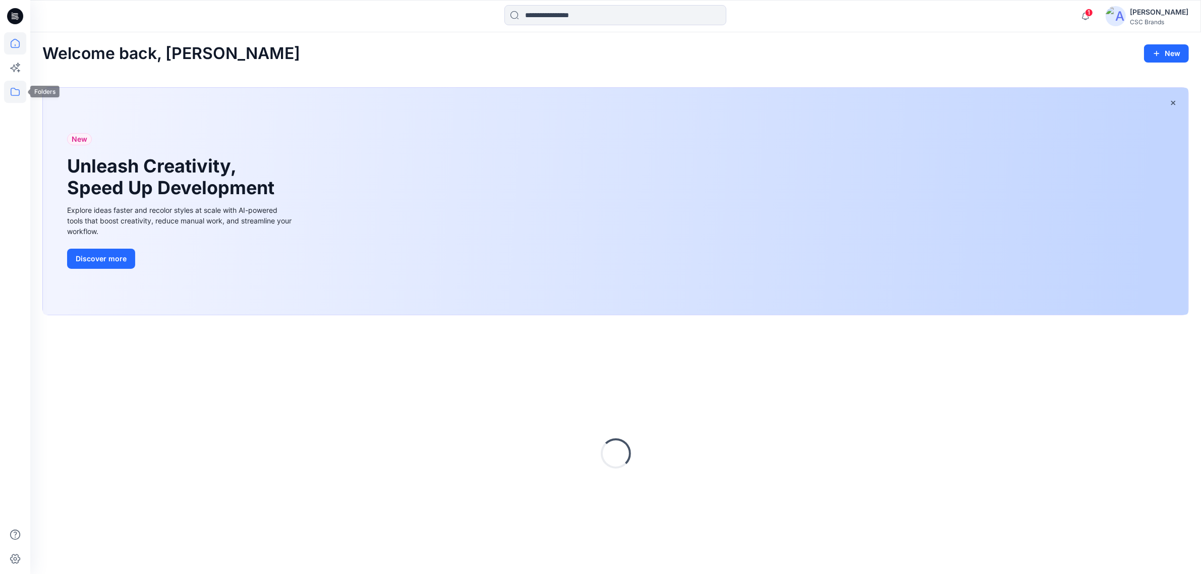
click at [9, 97] on icon at bounding box center [15, 92] width 22 height 22
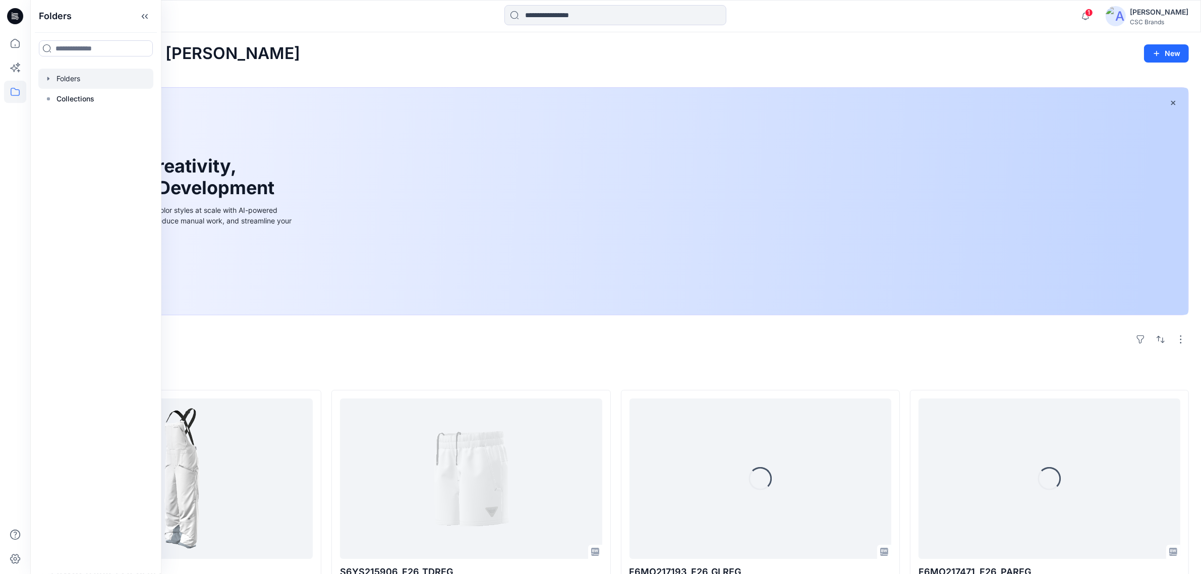
click at [44, 80] on icon "button" at bounding box center [48, 79] width 8 height 8
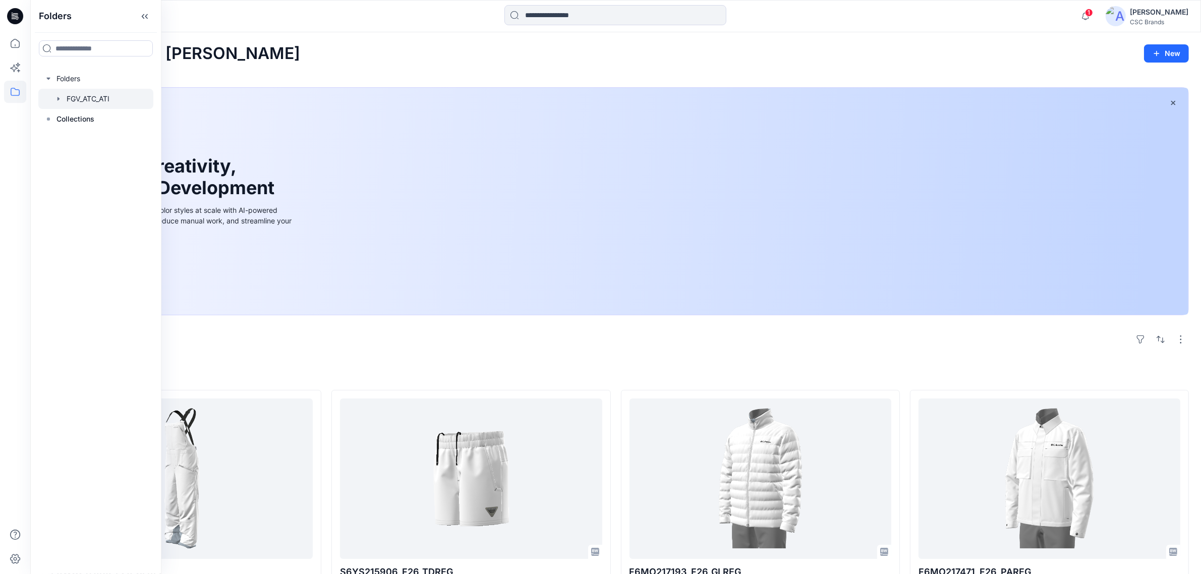
click at [54, 99] on icon "button" at bounding box center [58, 99] width 8 height 8
click at [107, 136] on p "F26 Development" at bounding box center [107, 139] width 60 height 12
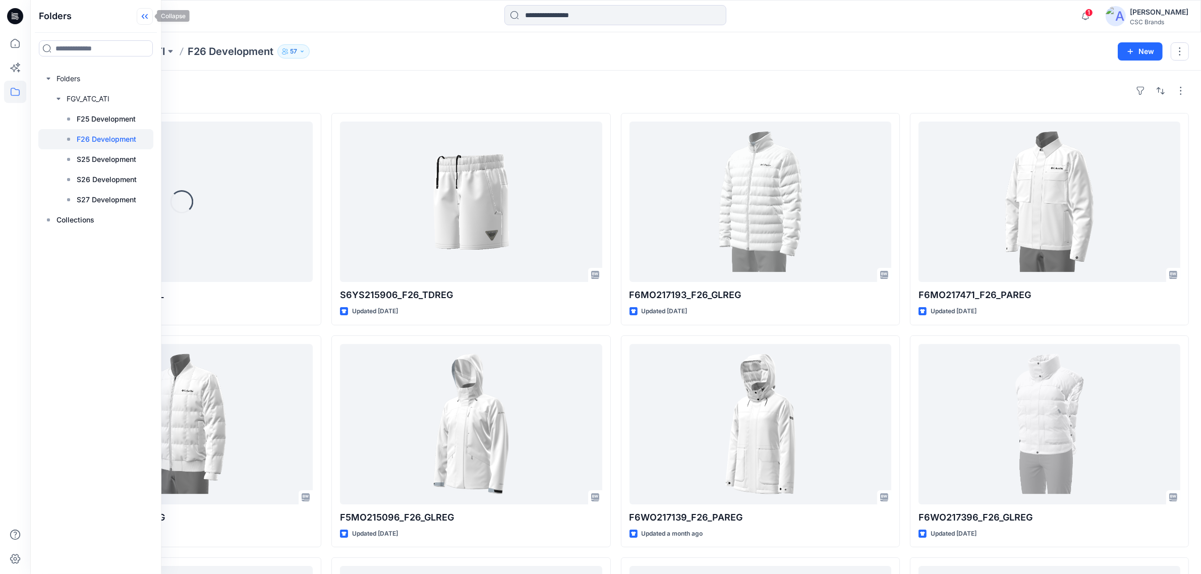
click at [145, 14] on icon at bounding box center [145, 16] width 16 height 17
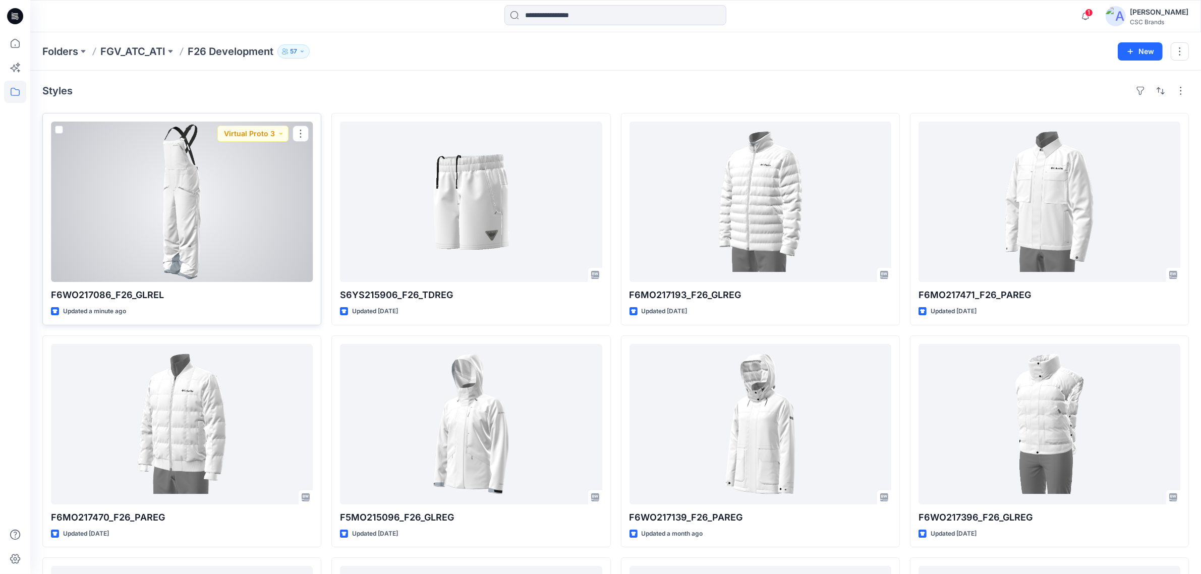
click at [144, 208] on div at bounding box center [182, 202] width 262 height 160
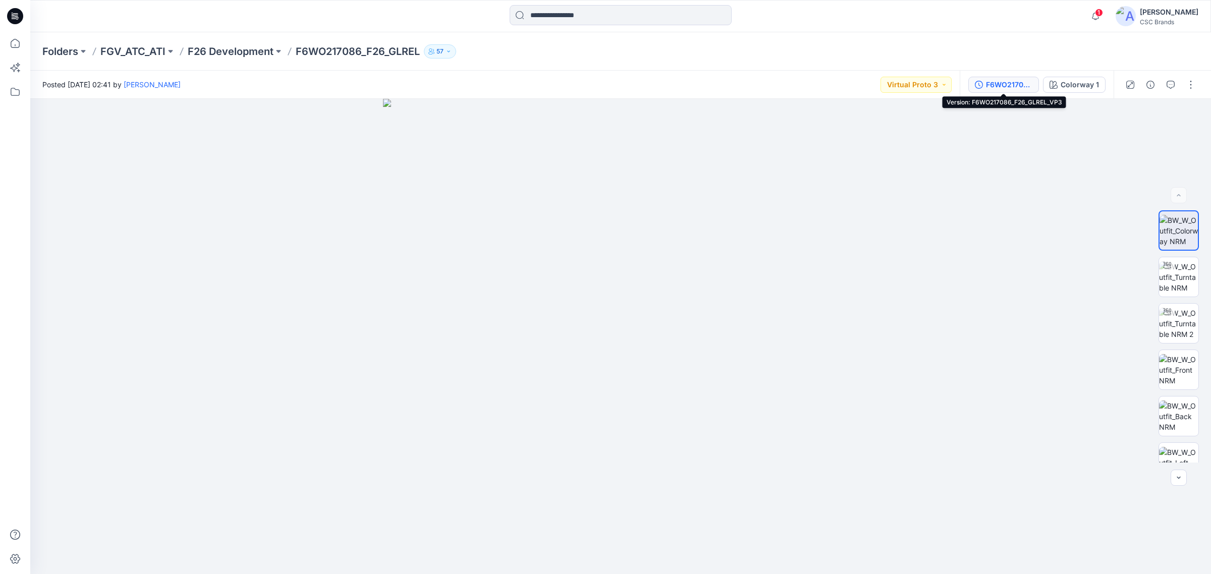
click at [983, 81] on button "F6WO217086_F26_GLREL_VP3" at bounding box center [1003, 85] width 71 height 16
click at [982, 87] on icon "button" at bounding box center [979, 85] width 8 height 8
drag, startPoint x: 944, startPoint y: 213, endPoint x: 940, endPoint y: 209, distance: 6.1
click at [944, 213] on div at bounding box center [620, 337] width 1180 height 476
